Goal: Transaction & Acquisition: Subscribe to service/newsletter

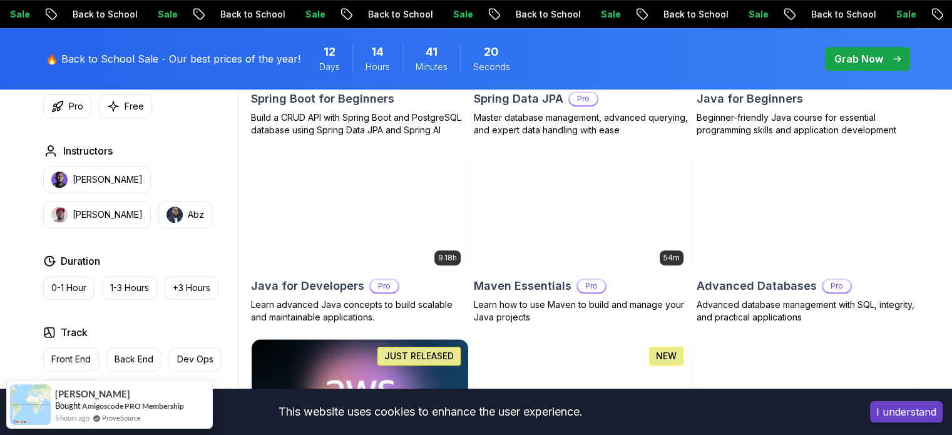
scroll to position [719, 0]
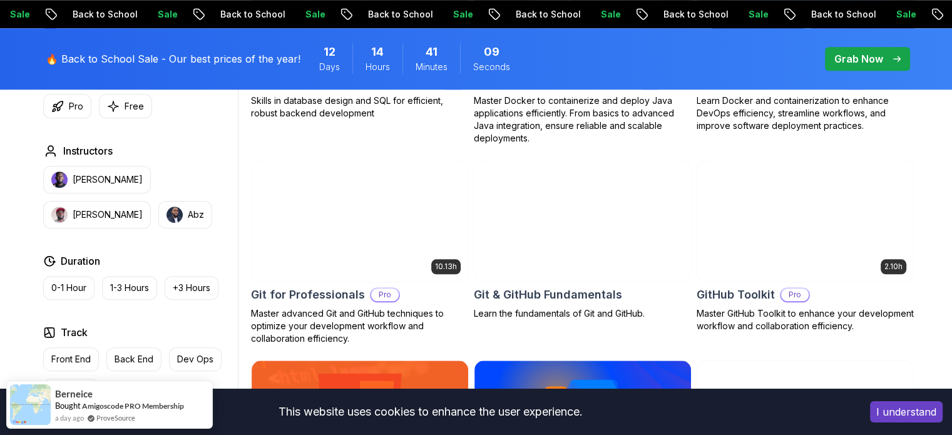
scroll to position [1375, 0]
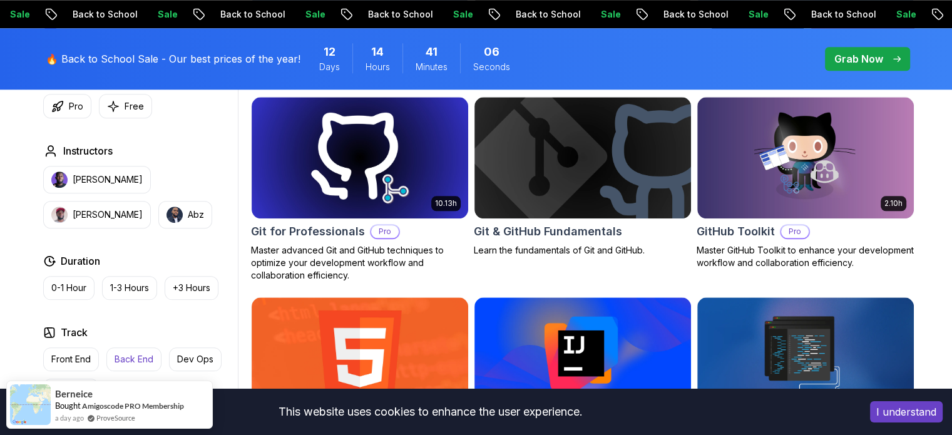
click at [127, 363] on p "Back End" at bounding box center [134, 359] width 39 height 13
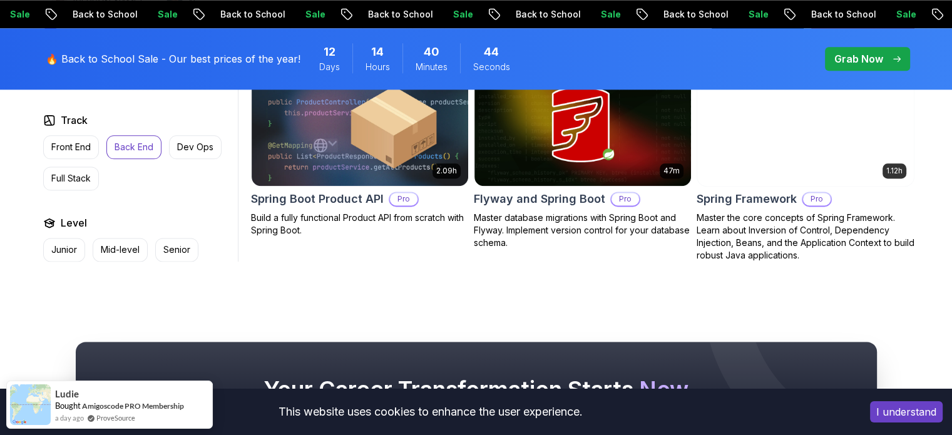
scroll to position [1617, 0]
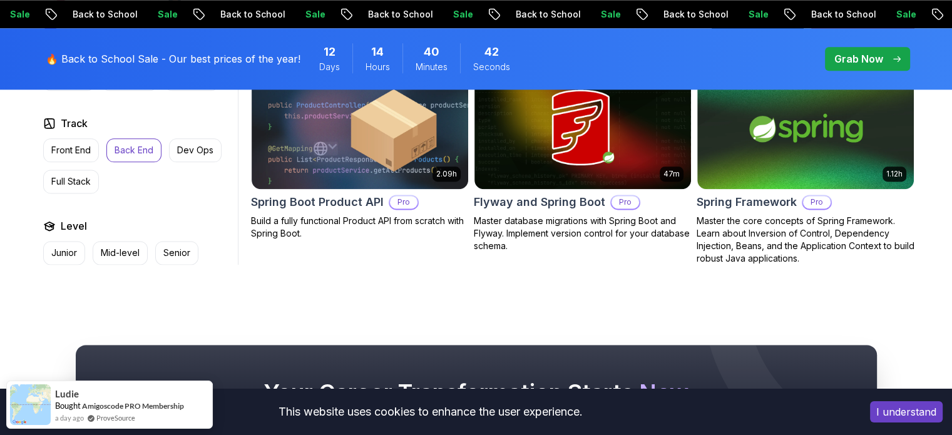
click at [123, 159] on button "Back End" at bounding box center [133, 150] width 55 height 24
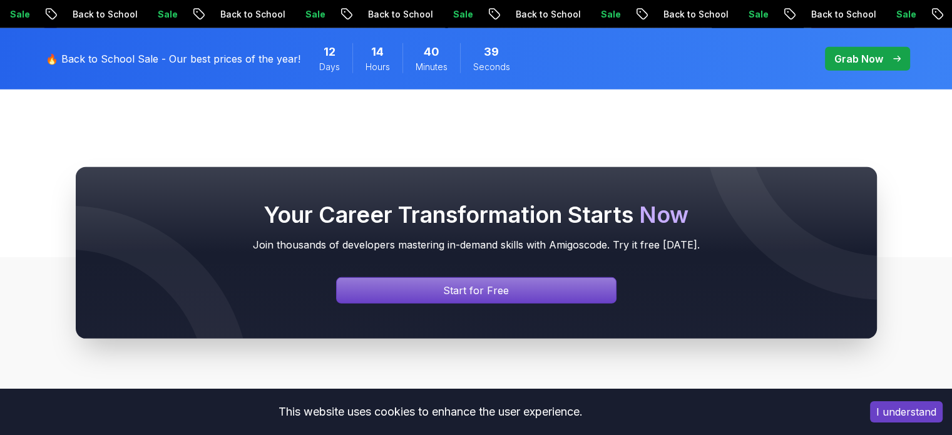
scroll to position [3515, 0]
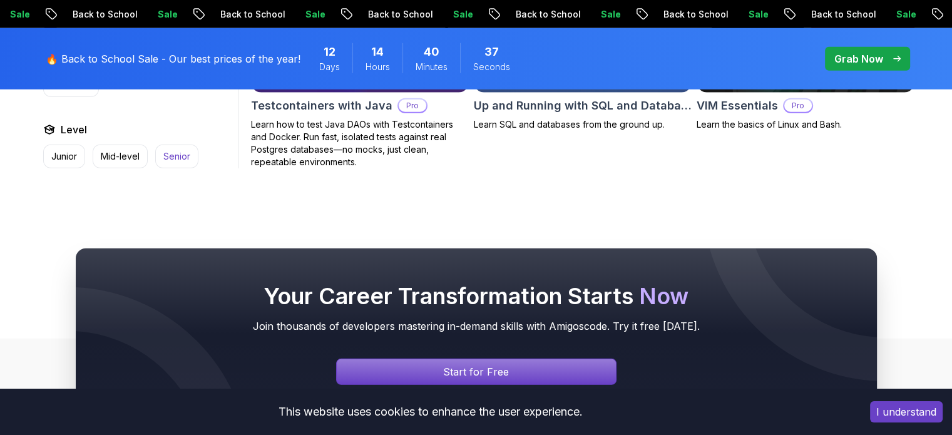
click at [182, 145] on button "Senior" at bounding box center [176, 157] width 43 height 24
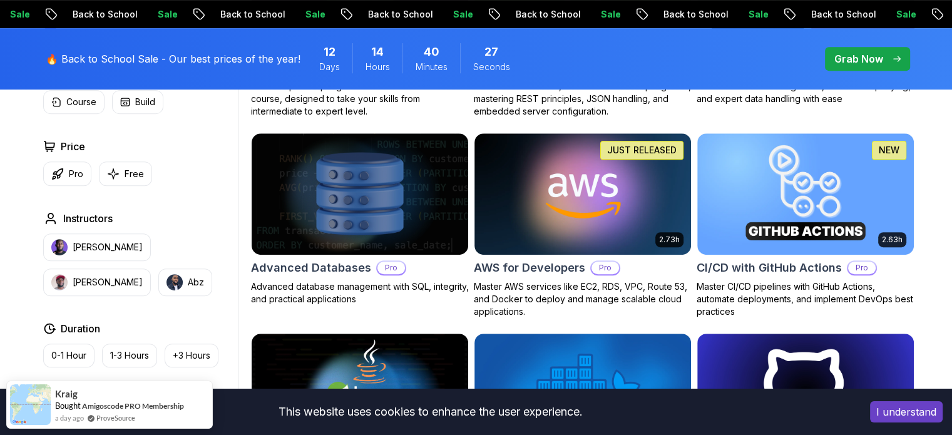
scroll to position [376, 0]
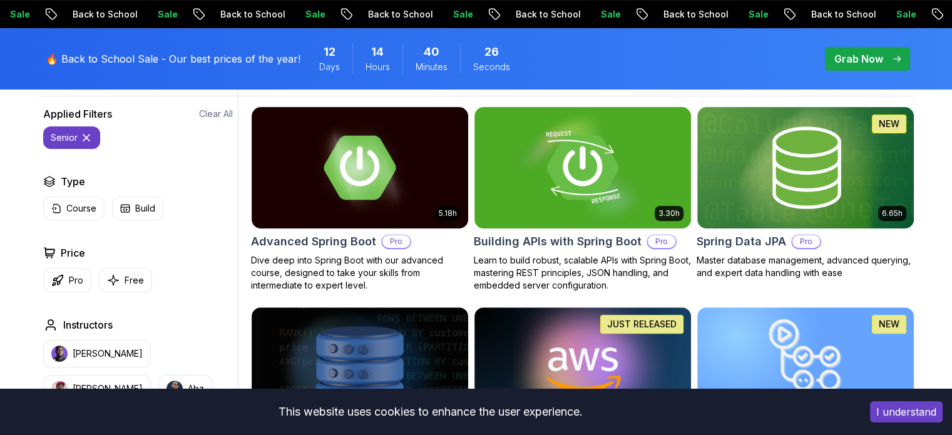
click at [85, 135] on icon at bounding box center [86, 137] width 13 height 13
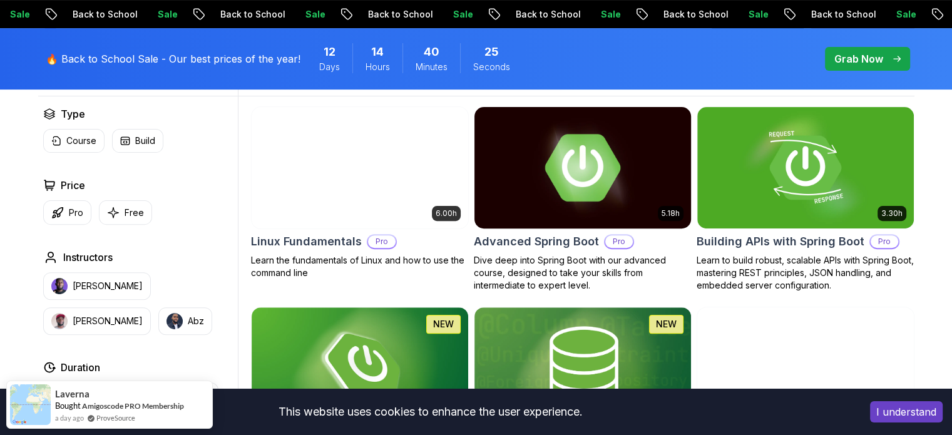
scroll to position [629, 0]
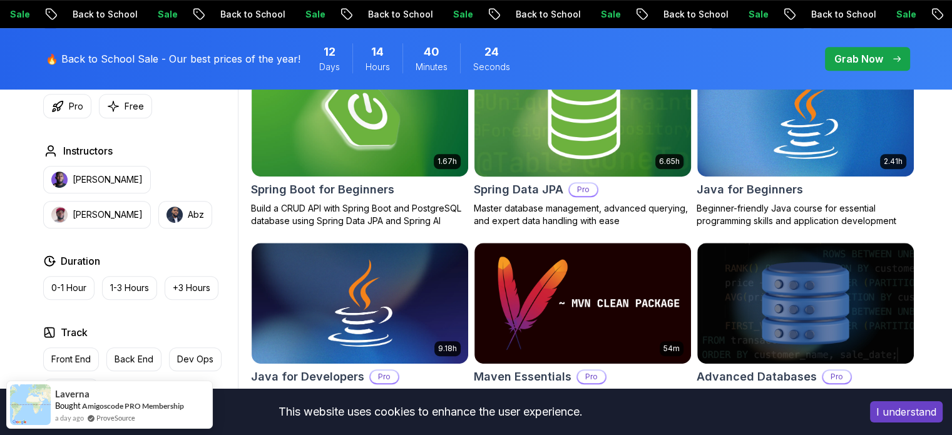
click at [592, 170] on img at bounding box center [582, 115] width 227 height 127
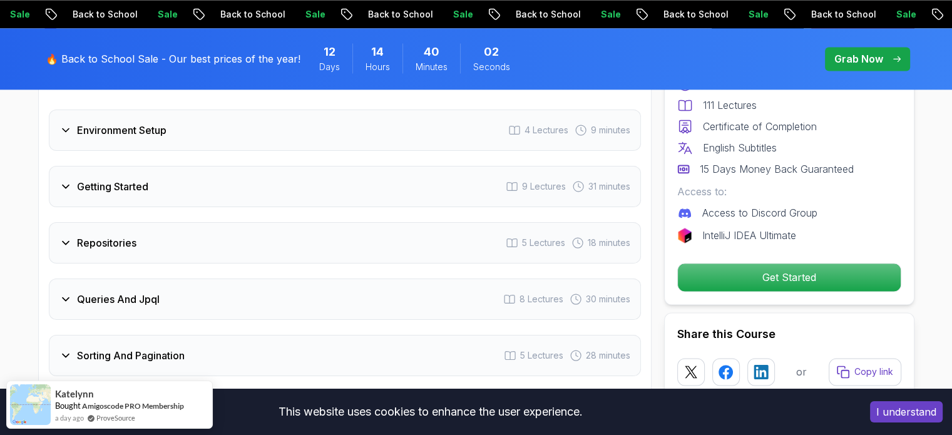
scroll to position [1783, 0]
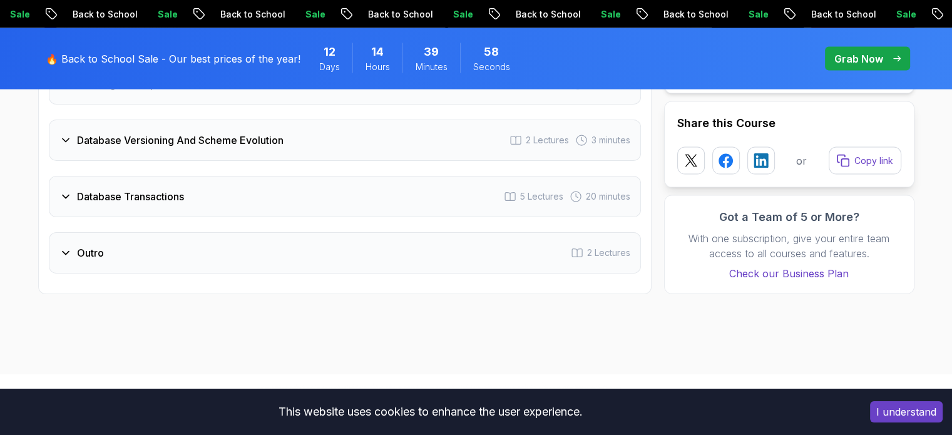
click at [302, 190] on div "Database Transactions 5 Lectures 20 minutes" at bounding box center [345, 196] width 592 height 41
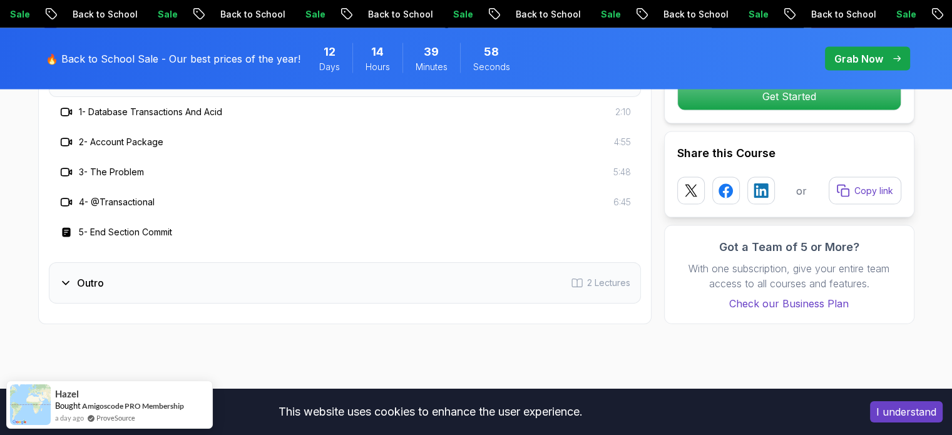
scroll to position [2596, 0]
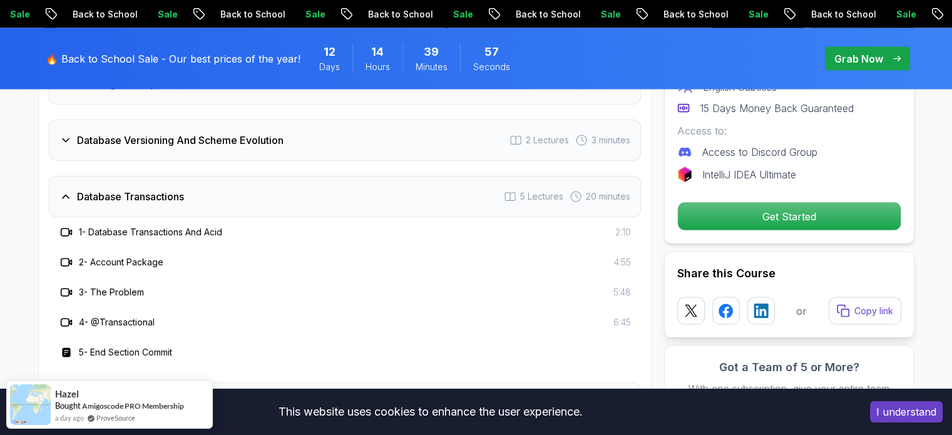
click at [302, 190] on div "Database Transactions 5 Lectures 20 minutes" at bounding box center [345, 196] width 592 height 41
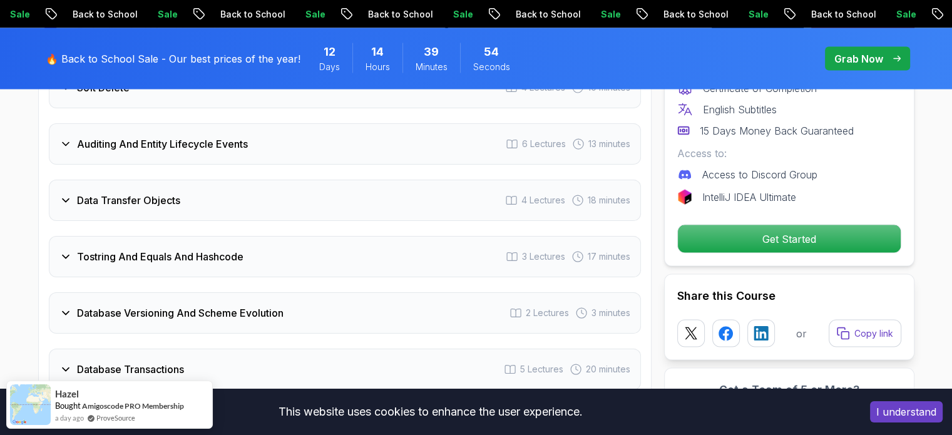
scroll to position [2418, 0]
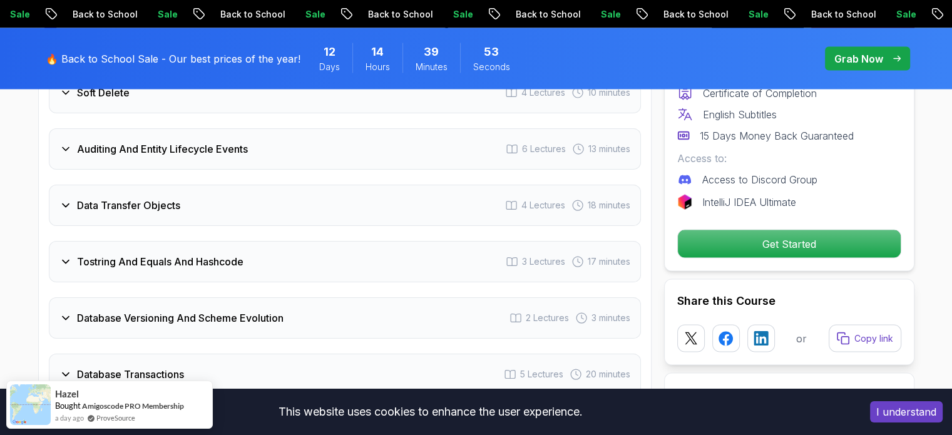
click at [302, 190] on div "Data Transfer Objects 4 Lectures 18 minutes" at bounding box center [345, 205] width 592 height 41
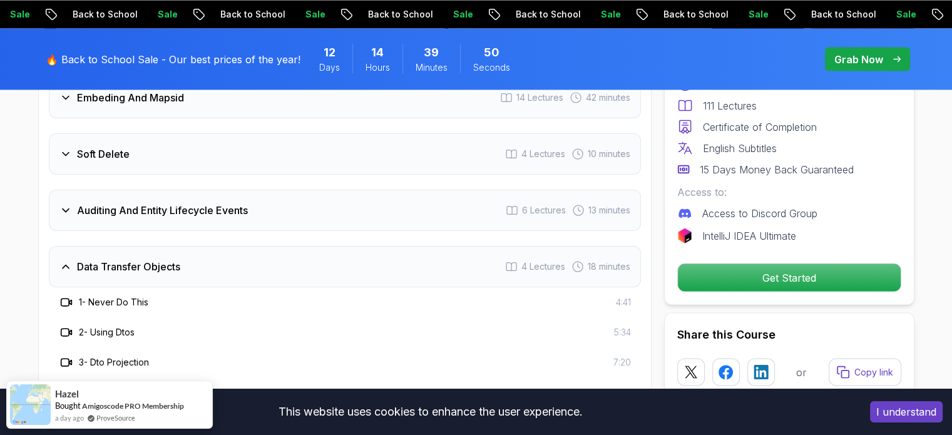
scroll to position [2346, 0]
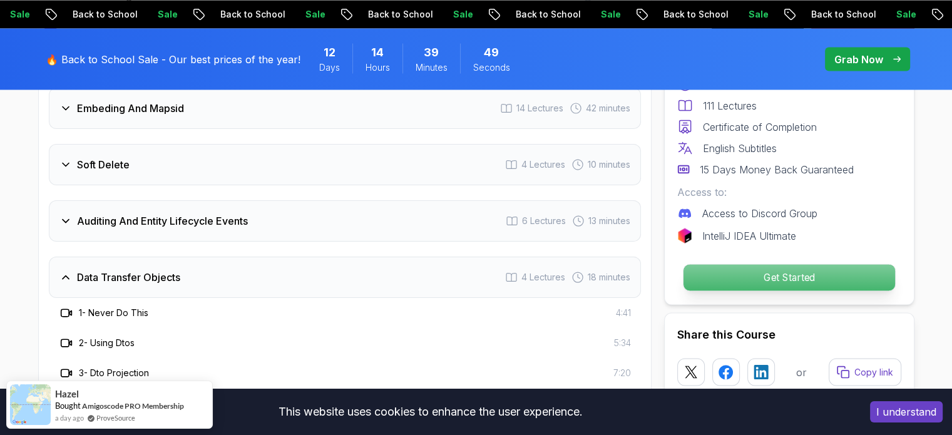
click at [808, 277] on p "Get Started" at bounding box center [789, 277] width 212 height 26
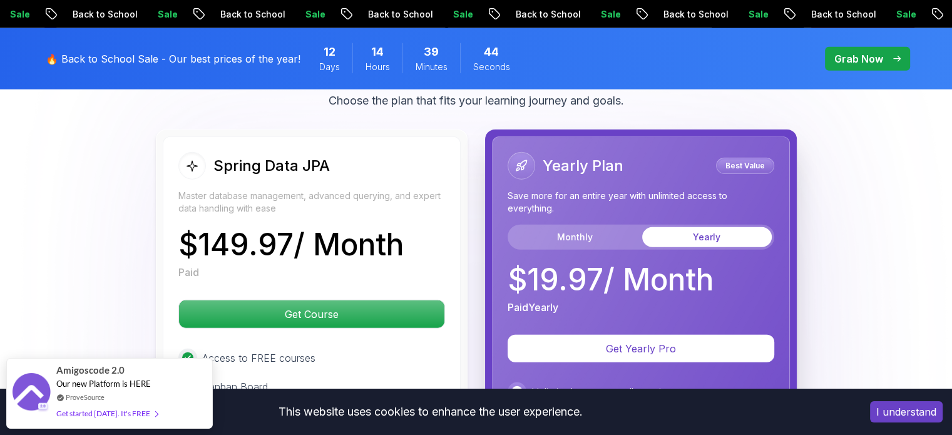
scroll to position [3143, 0]
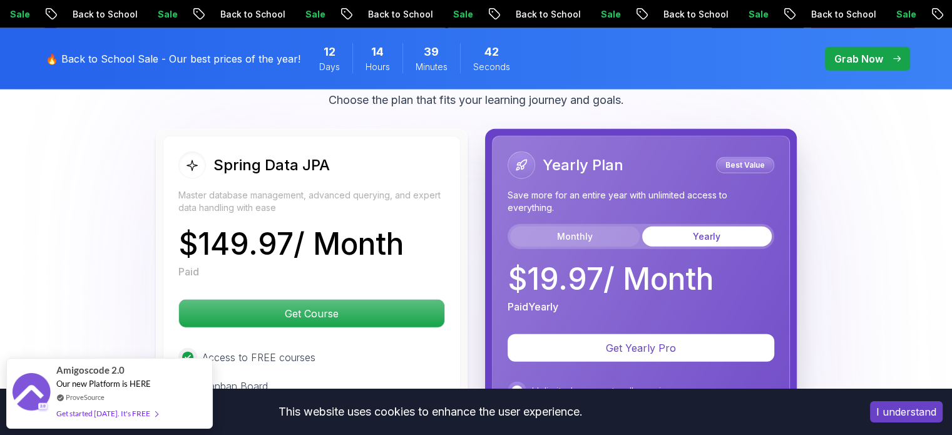
click at [597, 227] on button "Monthly" at bounding box center [575, 237] width 130 height 20
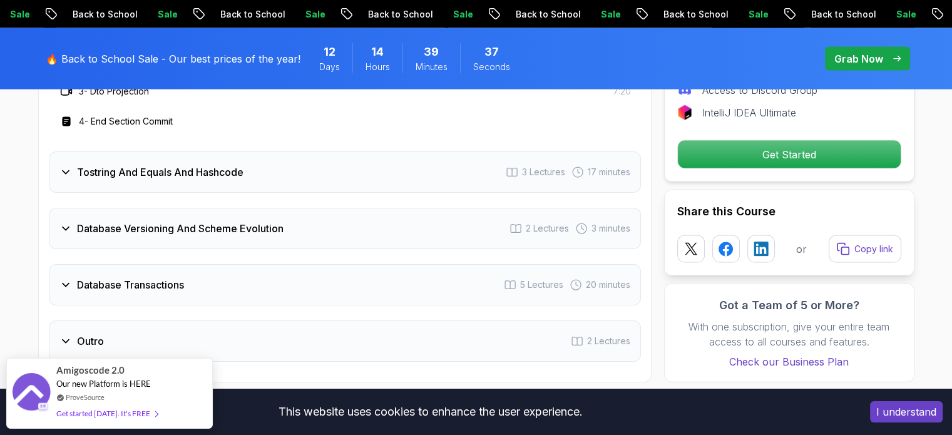
scroll to position [2622, 0]
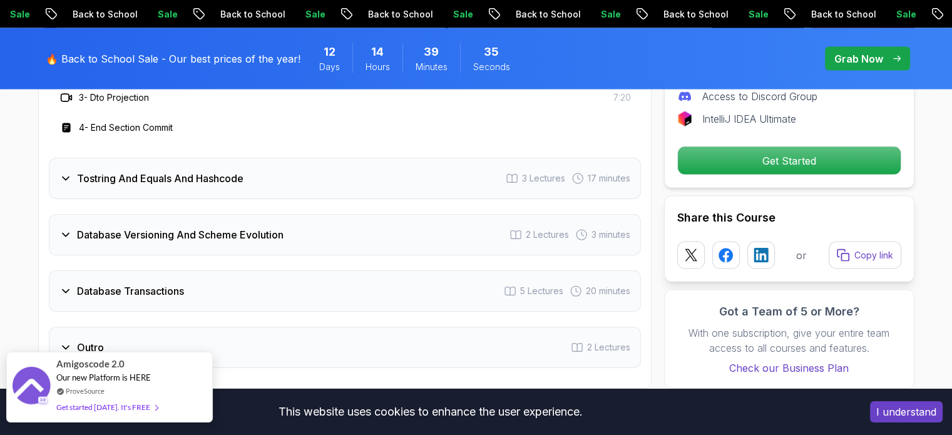
click at [143, 408] on div "Get started [DATE]. It's FREE" at bounding box center [106, 407] width 101 height 14
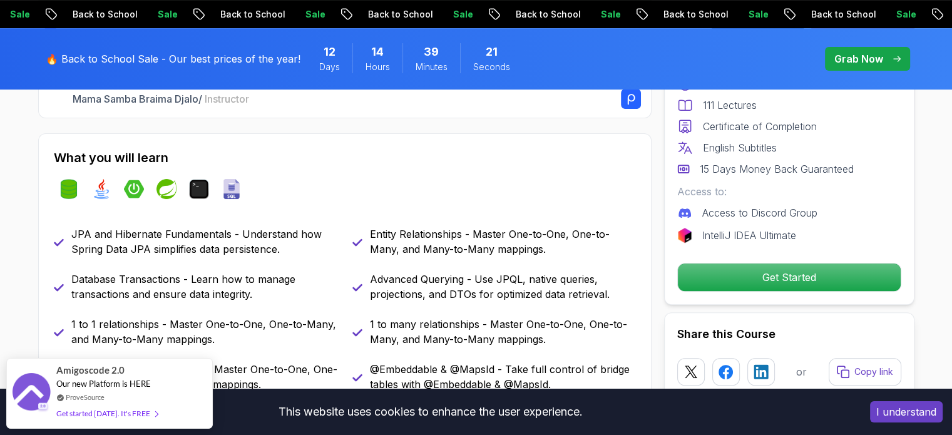
scroll to position [501, 0]
